Goal: Task Accomplishment & Management: Manage account settings

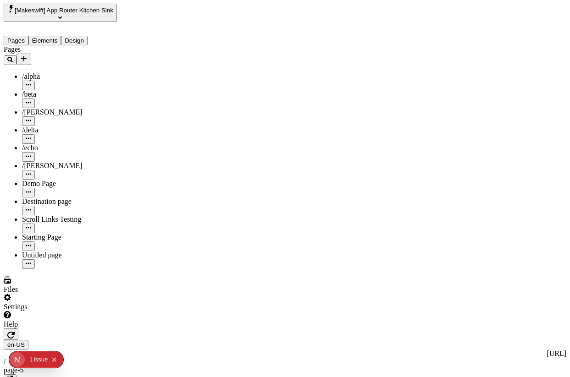
click at [54, 14] on span "[Makeswift] App Router Kitchen Sink" at bounding box center [64, 10] width 99 height 7
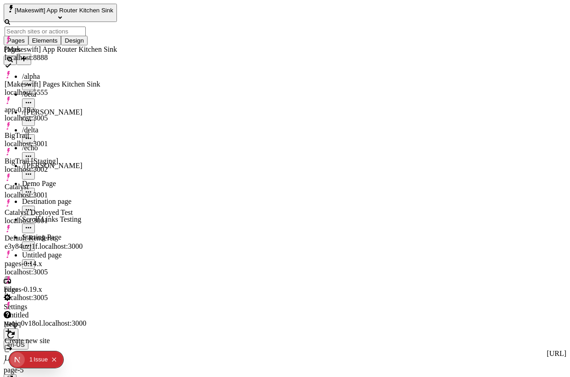
click at [89, 80] on div "[Makeswift] Pages Kitchen Sink" at bounding box center [61, 84] width 112 height 8
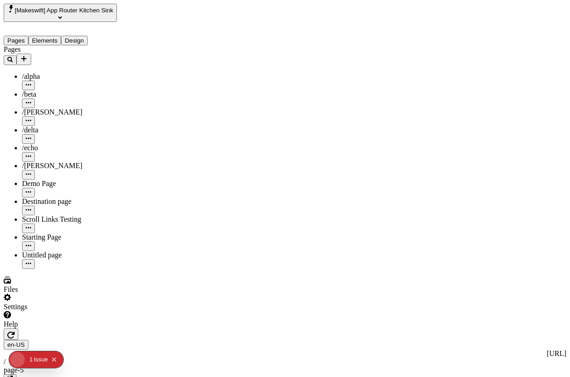
click at [56, 358] on icon "Collapse issues badge" at bounding box center [54, 359] width 4 height 4
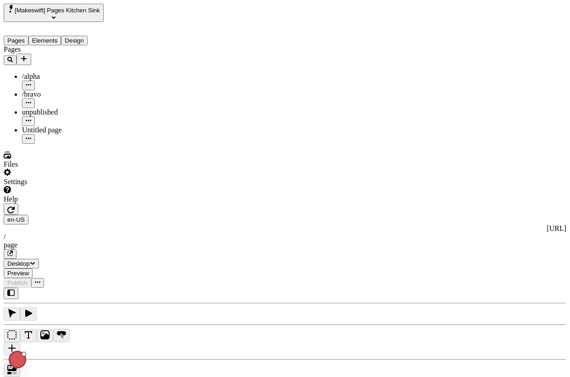
click at [71, 186] on div "Settings" at bounding box center [67, 177] width 127 height 17
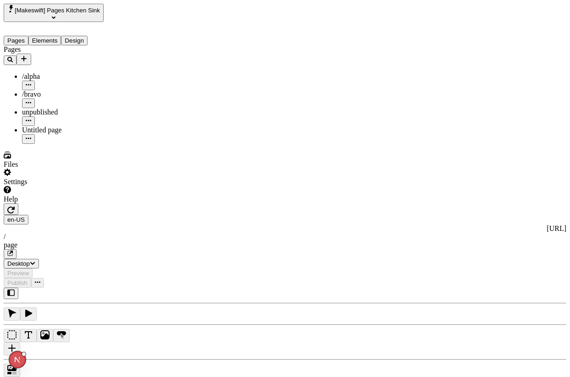
click at [61, 13] on span "[Makeswift] Pages Kitchen Sink" at bounding box center [57, 10] width 85 height 7
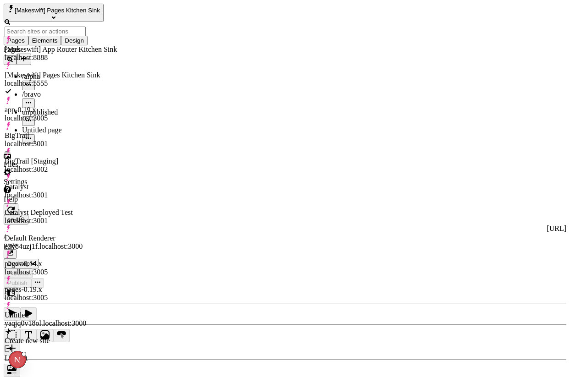
click at [73, 260] on div "pages-0.14.x localhost:3005" at bounding box center [61, 268] width 112 height 16
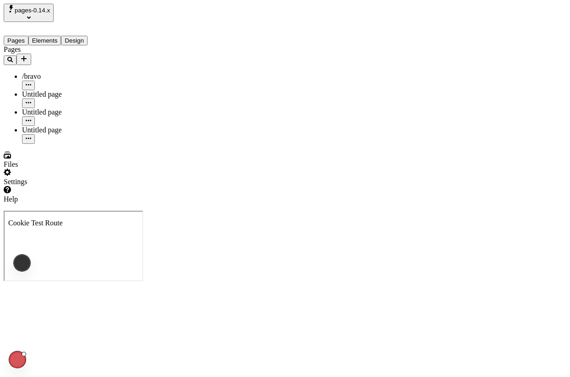
click at [63, 186] on div "Settings" at bounding box center [67, 177] width 127 height 17
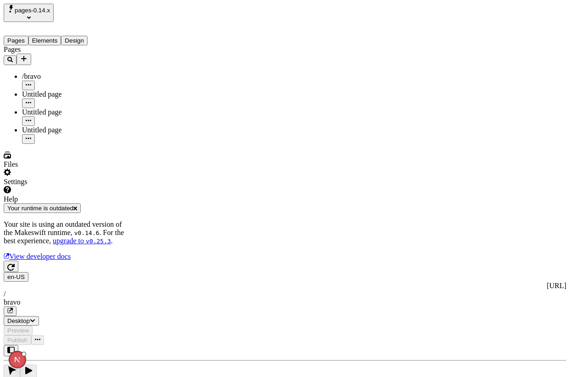
click at [15, 264] on icon "button" at bounding box center [10, 267] width 7 height 7
type input "/bravo"
type input "en-US bravo"
click at [27, 337] on span "Publish" at bounding box center [17, 340] width 20 height 7
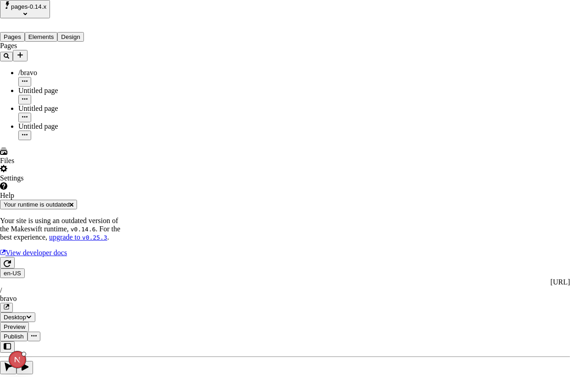
scroll to position [72, 0]
checkbox input "true"
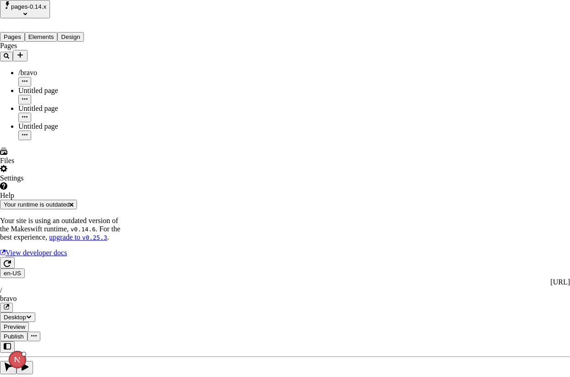
checkbox input "true"
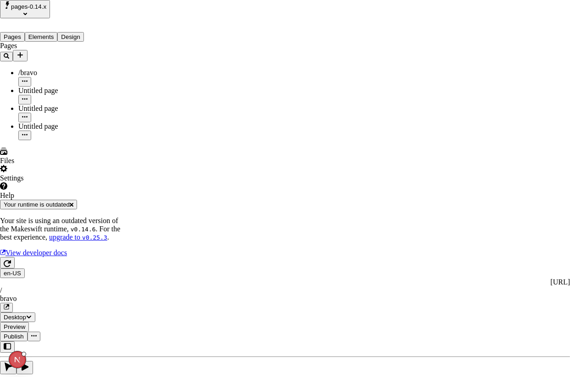
checkbox input "true"
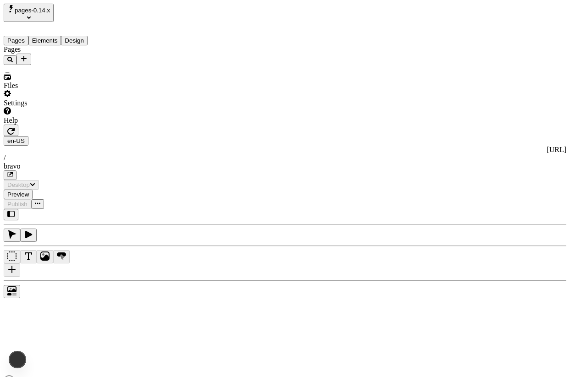
type input "/bravo"
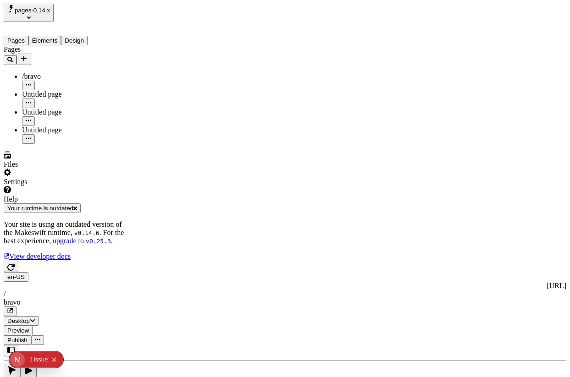
click at [27, 55] on icon "Add new" at bounding box center [23, 58] width 7 height 7
click at [92, 83] on div "Blank page" at bounding box center [107, 96] width 31 height 26
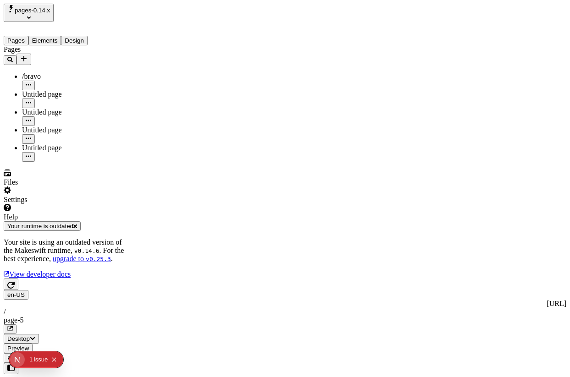
type input "/"
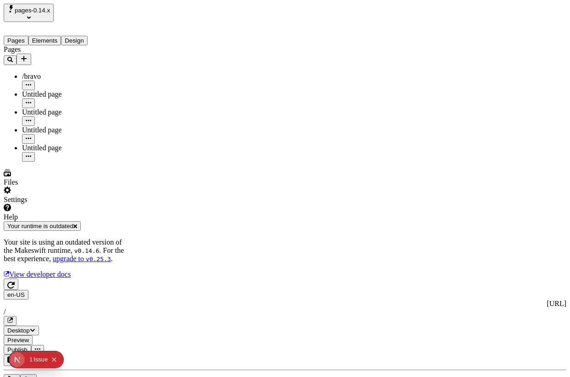
click at [27, 346] on span "Publish" at bounding box center [17, 349] width 20 height 7
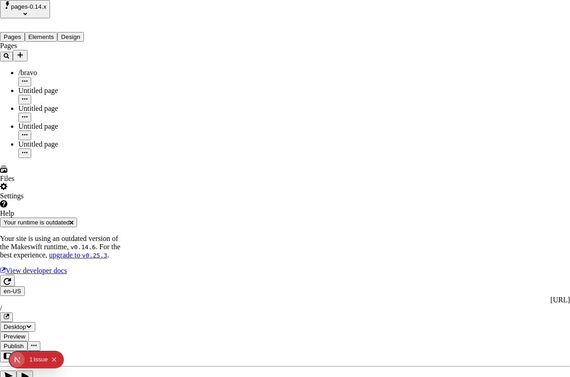
checkbox input "true"
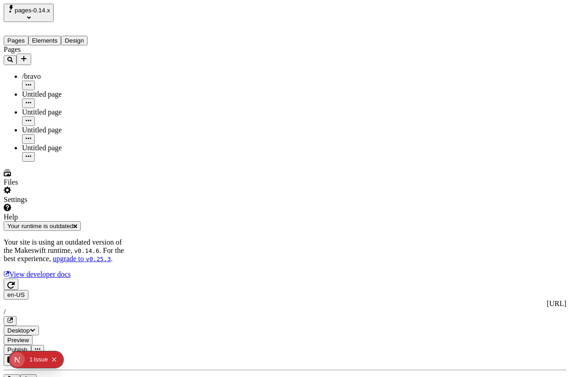
click at [54, 357] on icon "Collapse issues badge" at bounding box center [53, 359] width 5 height 5
click at [35, 9] on span "pages-0.14.x" at bounding box center [32, 10] width 35 height 7
